Goal: Communication & Community: Answer question/provide support

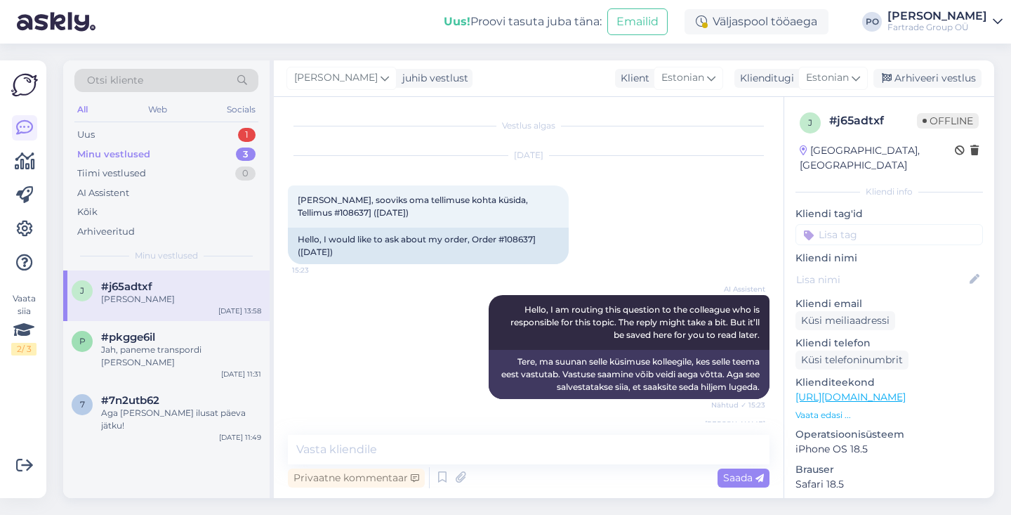
click at [159, 138] on div "Uus 1" at bounding box center [166, 135] width 184 height 20
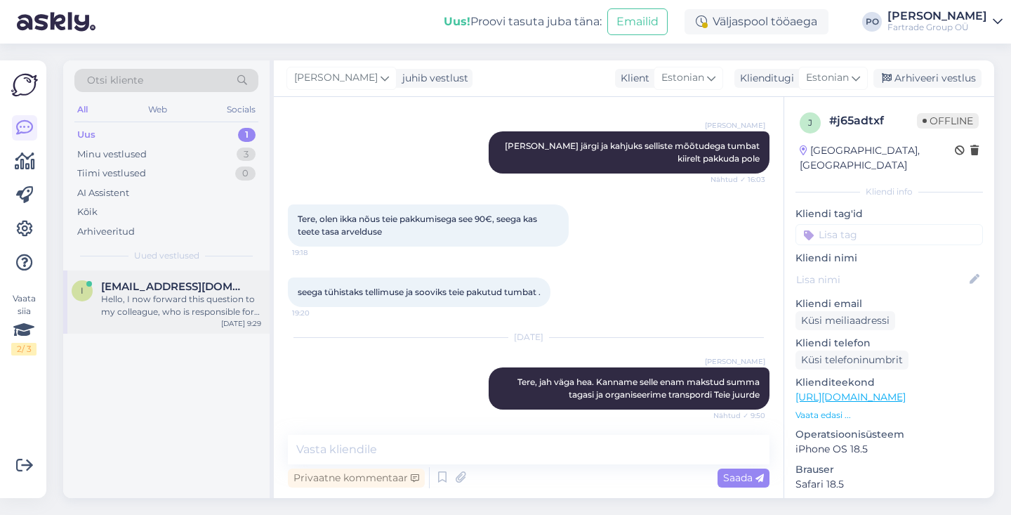
click at [202, 307] on div "Hello, I now forward this question to my colleague, who is responsible for this…" at bounding box center [181, 305] width 160 height 25
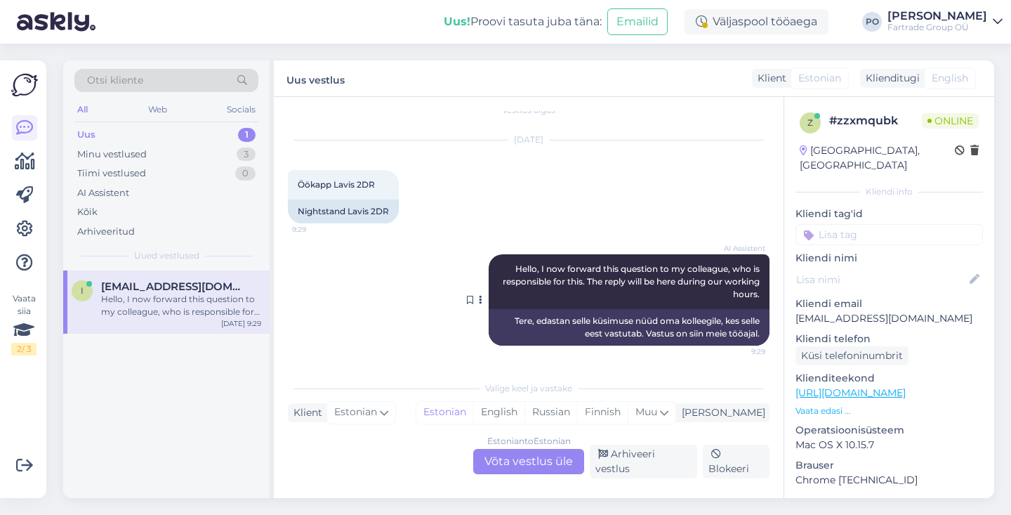
scroll to position [7, 0]
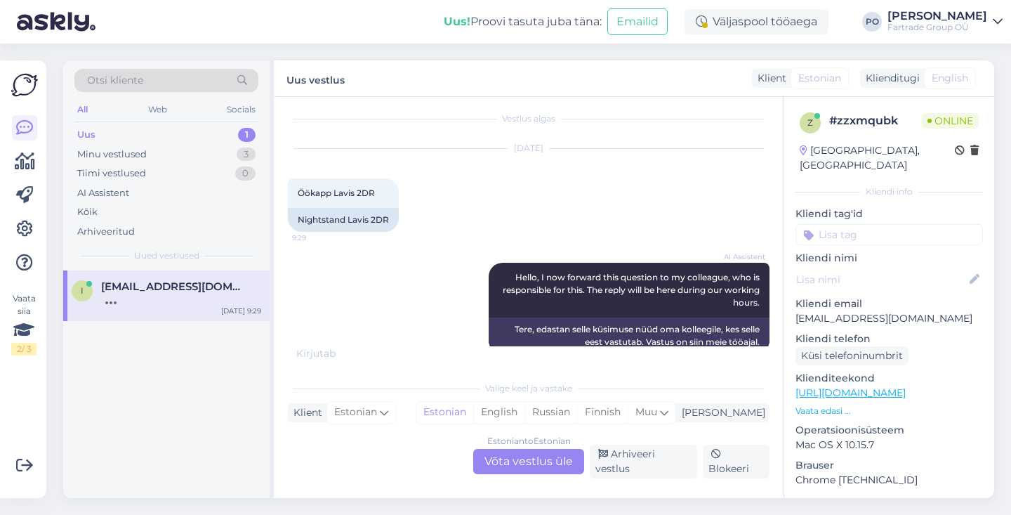
click at [523, 470] on div "Estonian to Estonian Võta vestlus üle" at bounding box center [528, 461] width 111 height 25
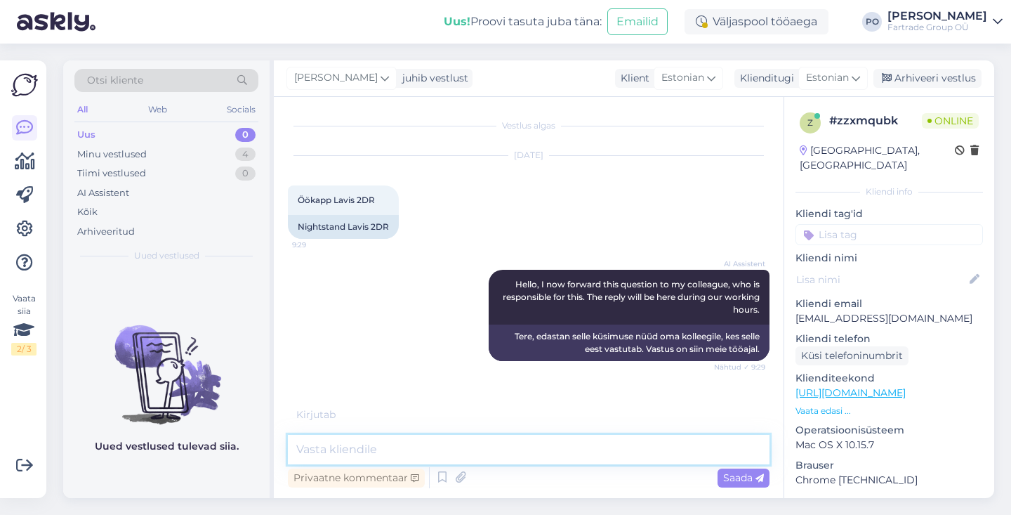
click at [462, 453] on textarea at bounding box center [529, 448] width 482 height 29
type textarea "Tere"
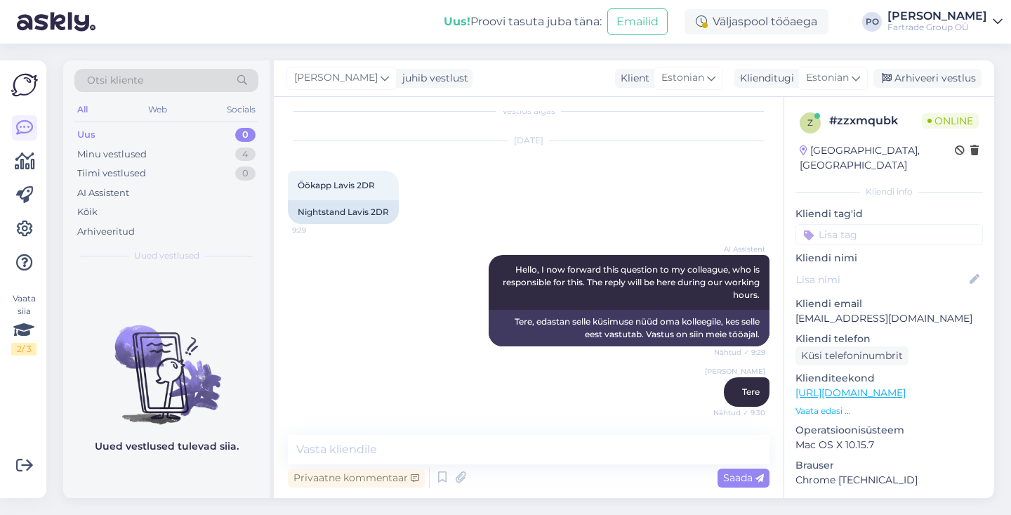
click at [821, 404] on p "Vaata edasi ..." at bounding box center [888, 410] width 187 height 13
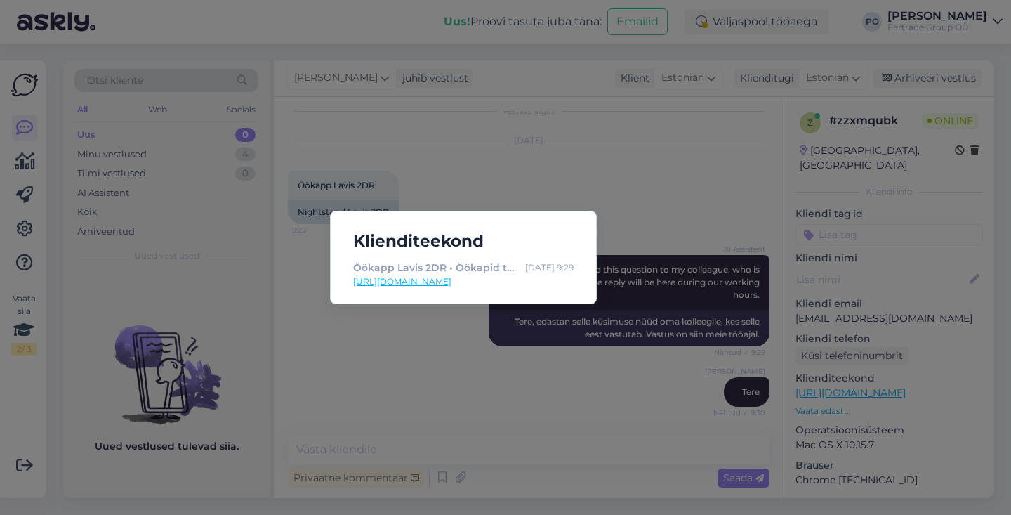
click at [519, 282] on link "[URL][DOMAIN_NAME]" at bounding box center [463, 281] width 220 height 13
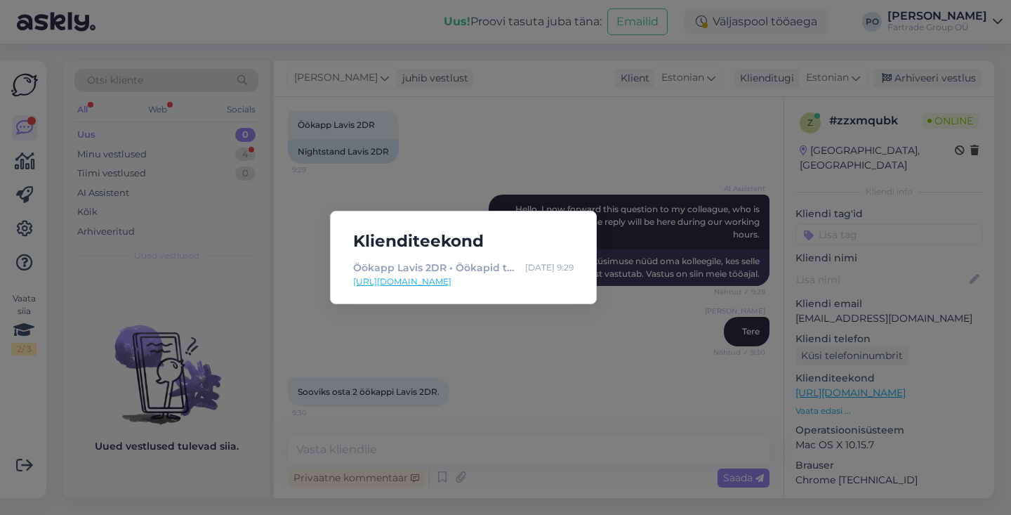
click at [557, 394] on div "Klienditeekond Öökapp Lavis 2DR • Öökapid taskukohase hinnaga [DATE] 9:29 [URL]…" at bounding box center [505, 257] width 1011 height 515
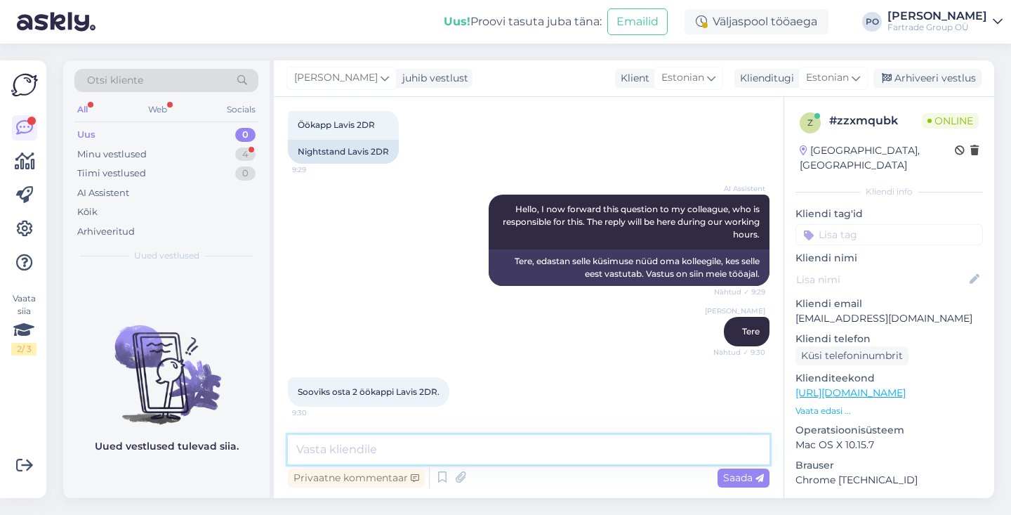
click at [484, 452] on textarea at bounding box center [529, 448] width 482 height 29
type textarea "[PERSON_NAME] kuulda"
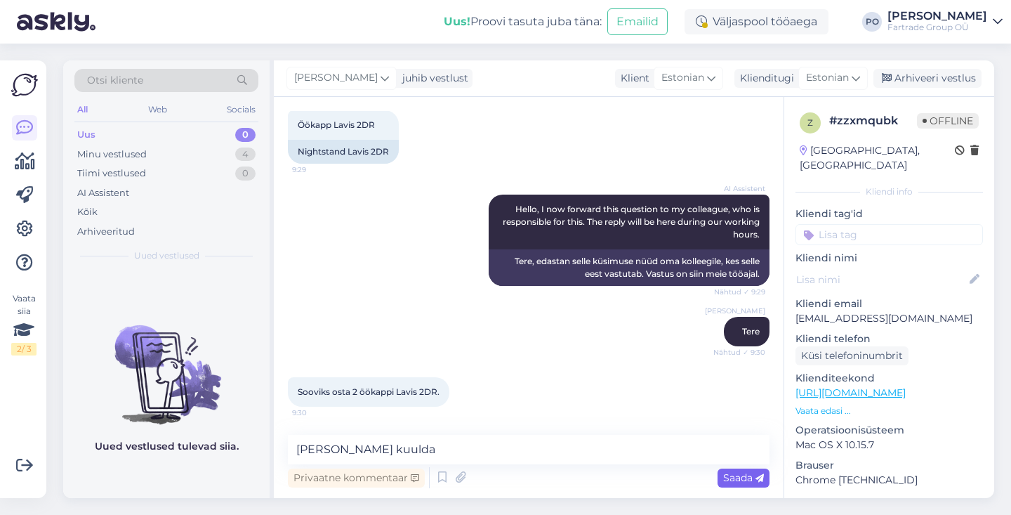
click at [749, 479] on span "Saada" at bounding box center [743, 477] width 41 height 13
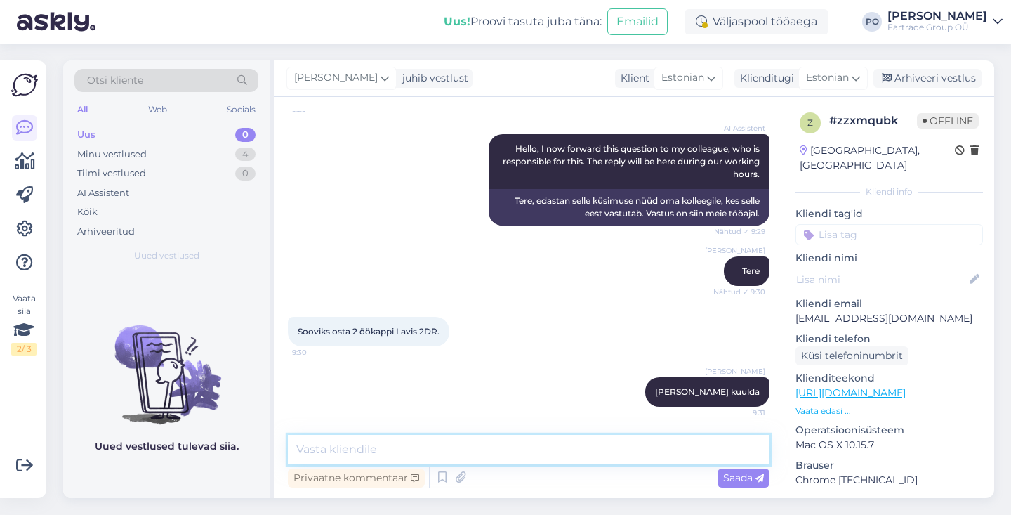
click at [477, 453] on textarea at bounding box center [529, 448] width 482 height 29
type textarea "Kas soovite arvet meilile?"
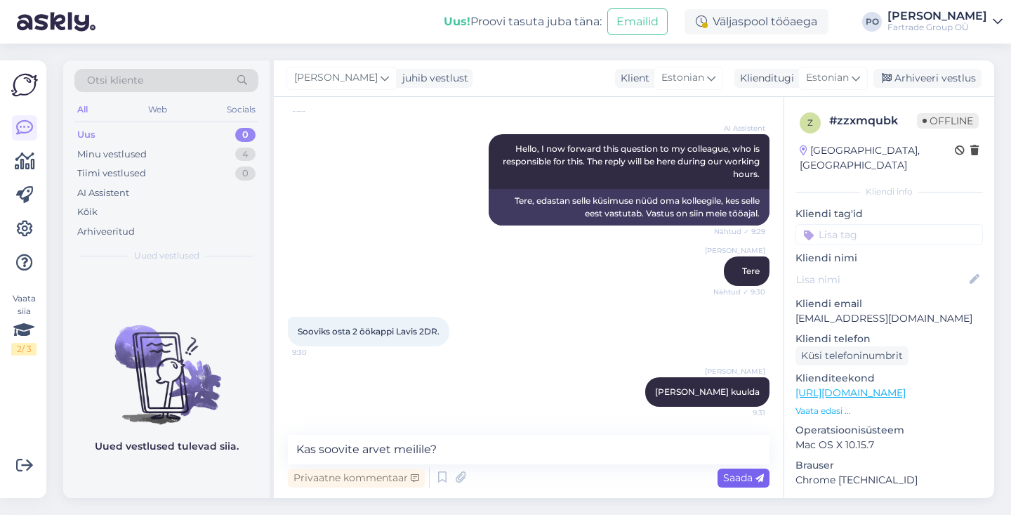
click at [731, 480] on span "Saada" at bounding box center [743, 477] width 41 height 13
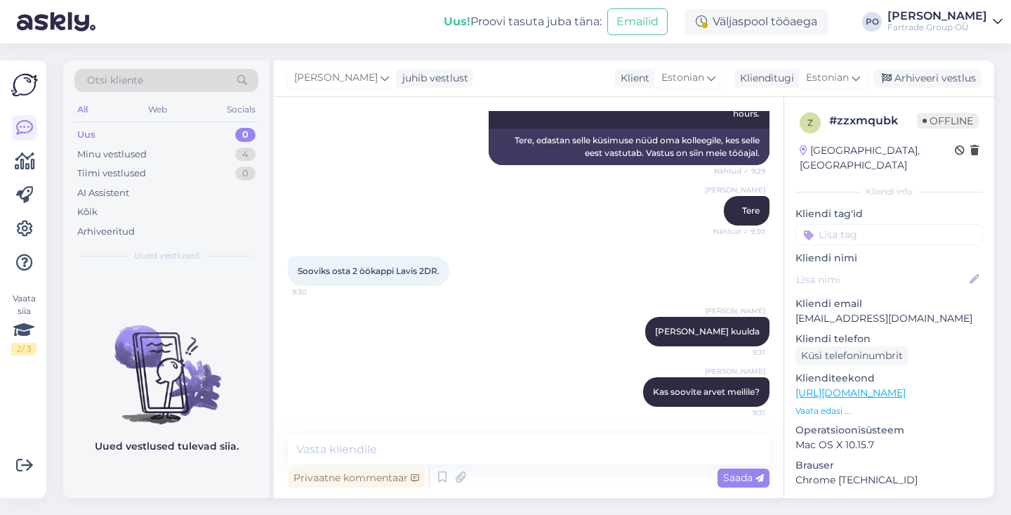
click at [839, 404] on p "Vaata edasi ..." at bounding box center [888, 410] width 187 height 13
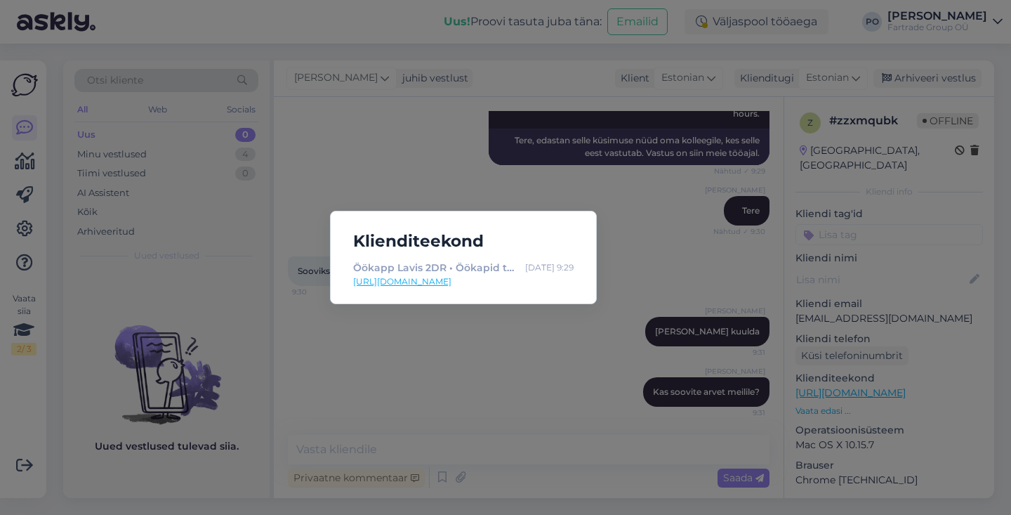
click at [562, 347] on div "Klienditeekond Öökapp Lavis 2DR • Öökapid taskukohase hinnaga [DATE] 9:29 [URL]…" at bounding box center [505, 257] width 1011 height 515
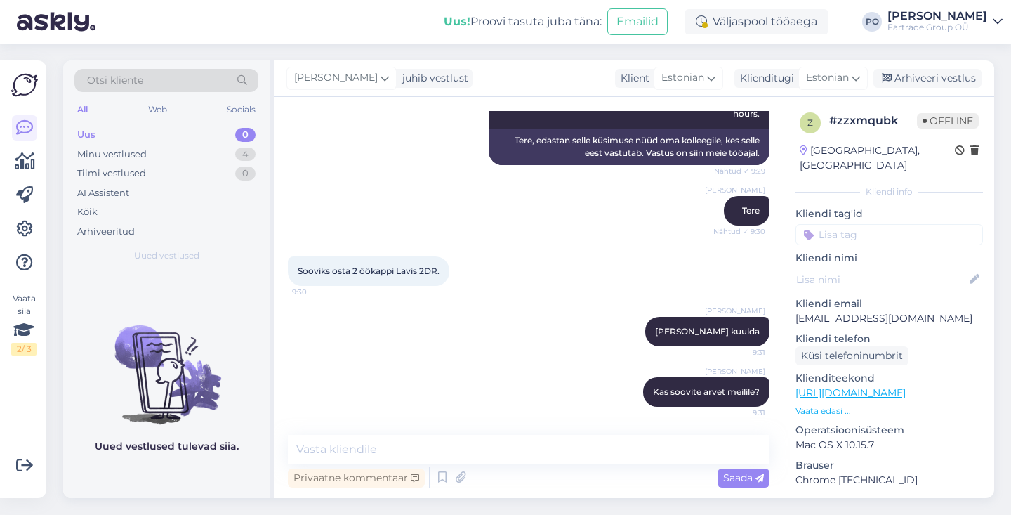
click at [818, 404] on p "Vaata edasi ..." at bounding box center [888, 410] width 187 height 13
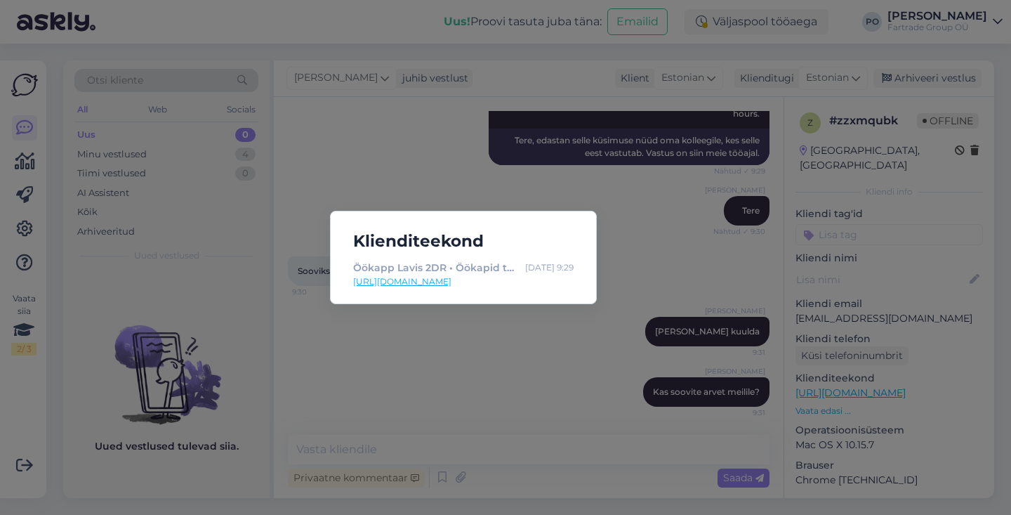
click at [688, 267] on div "Klienditeekond Öökapp Lavis 2DR • Öökapid taskukohase hinnaga [DATE] 9:29 [URL]…" at bounding box center [505, 257] width 1011 height 515
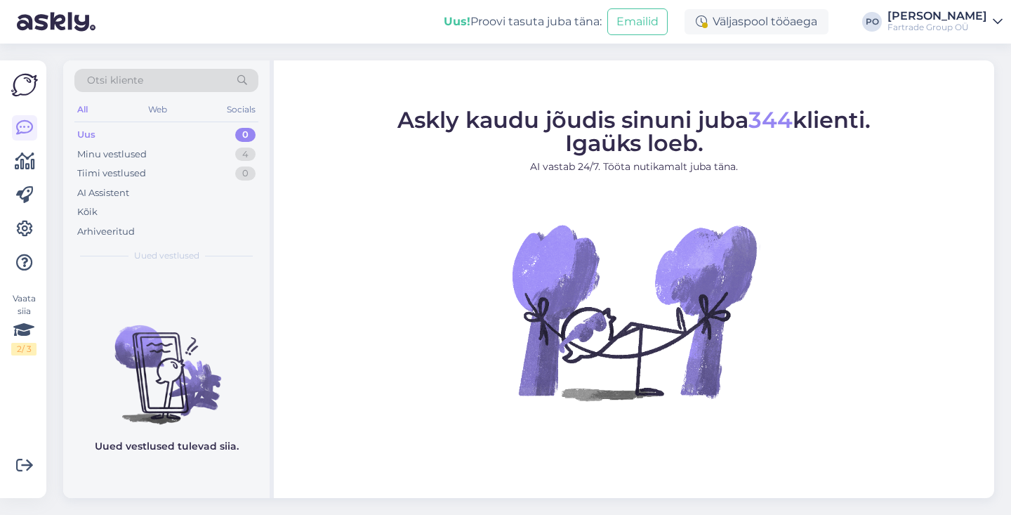
click at [174, 134] on div "Uus 0" at bounding box center [166, 135] width 184 height 20
click at [195, 155] on div "Minu vestlused 4" at bounding box center [166, 155] width 184 height 20
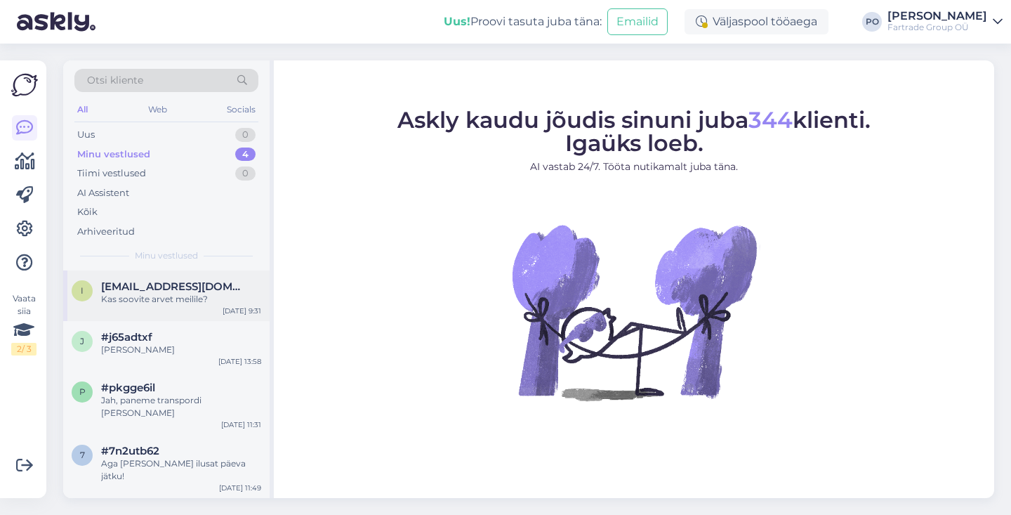
click at [222, 294] on div "Kas soovite arvet meilile?" at bounding box center [181, 299] width 160 height 13
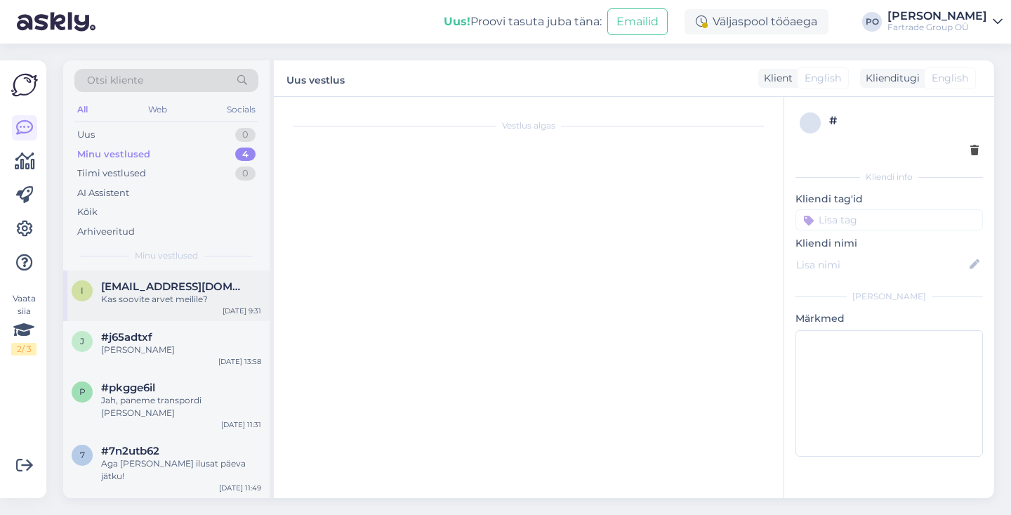
scroll to position [196, 0]
